Goal: Find specific page/section: Find specific page/section

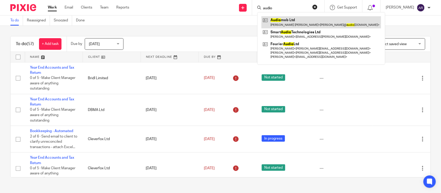
type input "audio"
click at [277, 19] on link at bounding box center [320, 22] width 119 height 12
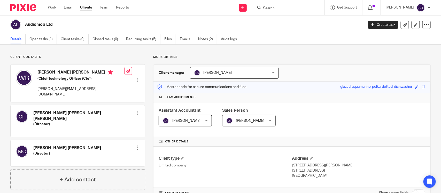
click at [90, 57] on p "Client contacts" at bounding box center [77, 57] width 135 height 4
